Goal: Find contact information: Find contact information

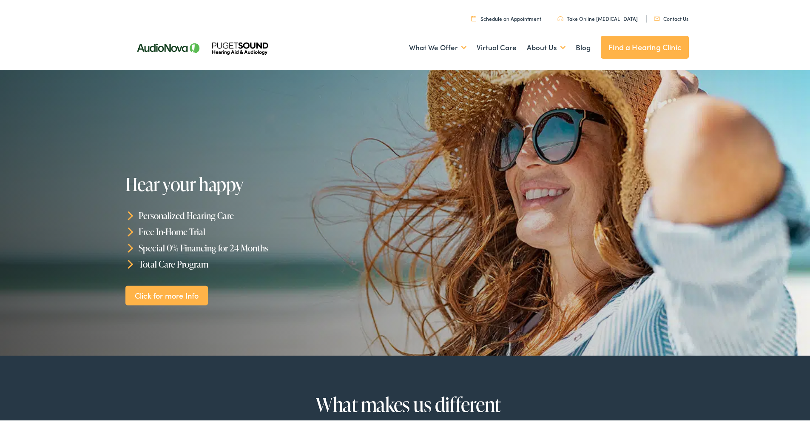
click at [669, 17] on link "Contact Us" at bounding box center [671, 16] width 34 height 7
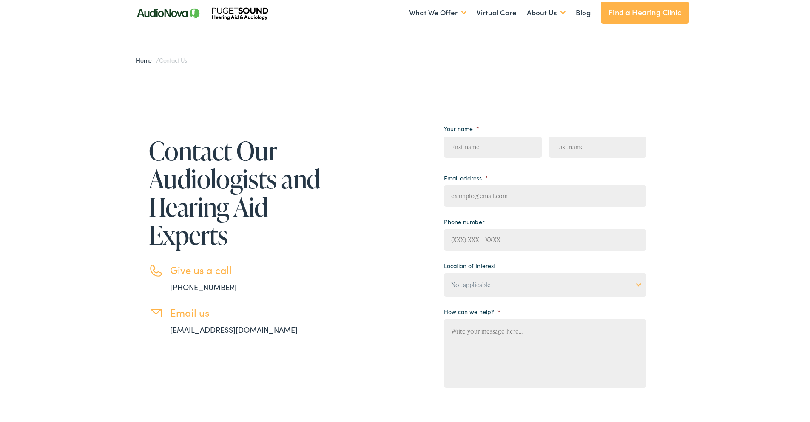
scroll to position [46, 0]
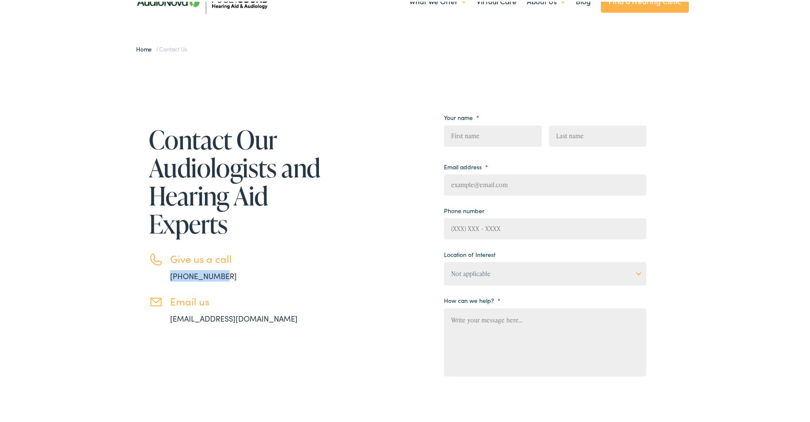
drag, startPoint x: 219, startPoint y: 275, endPoint x: 157, endPoint y: 274, distance: 61.6
click at [157, 274] on li "Give us a call [PHONE_NUMBER]" at bounding box center [236, 265] width 174 height 29
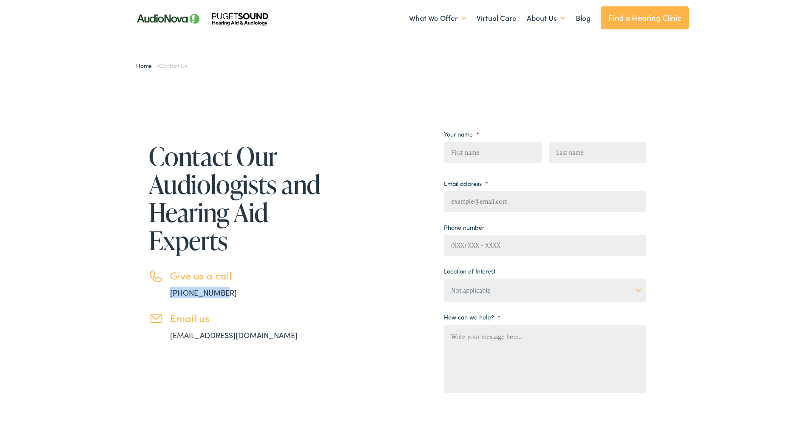
scroll to position [0, 0]
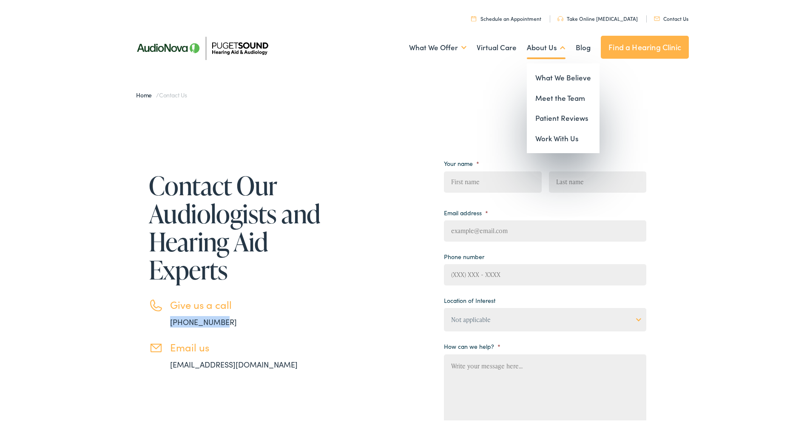
click at [544, 49] on link "About Us" at bounding box center [546, 45] width 39 height 31
